Goal: Find contact information: Find contact information

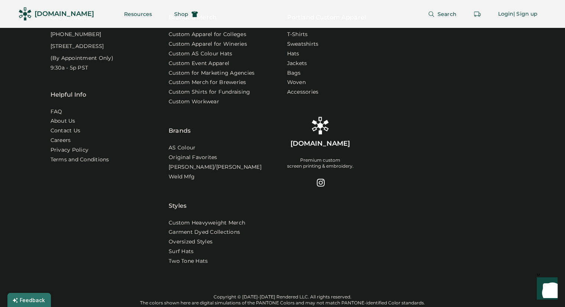
scroll to position [2536, 0]
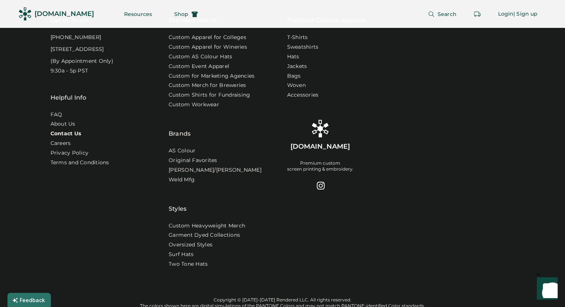
click at [73, 137] on link "Contact Us" at bounding box center [66, 133] width 31 height 7
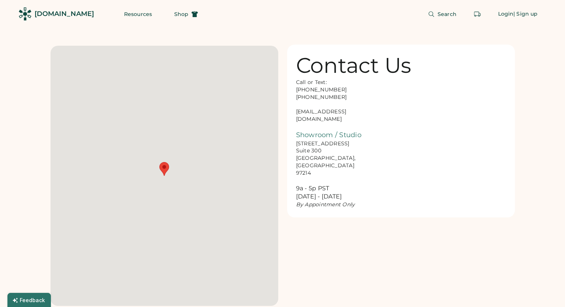
click at [322, 112] on div "Call or Text: [PHONE_NUMBER] [PHONE_NUMBER] [EMAIL_ADDRESS][DOMAIN_NAME] Showro…" at bounding box center [333, 144] width 74 height 130
click at [321, 112] on div "Call or Text: [PHONE_NUMBER] [PHONE_NUMBER] [EMAIL_ADDRESS][DOMAIN_NAME] Showro…" at bounding box center [333, 144] width 74 height 130
